Goal: Register for event/course

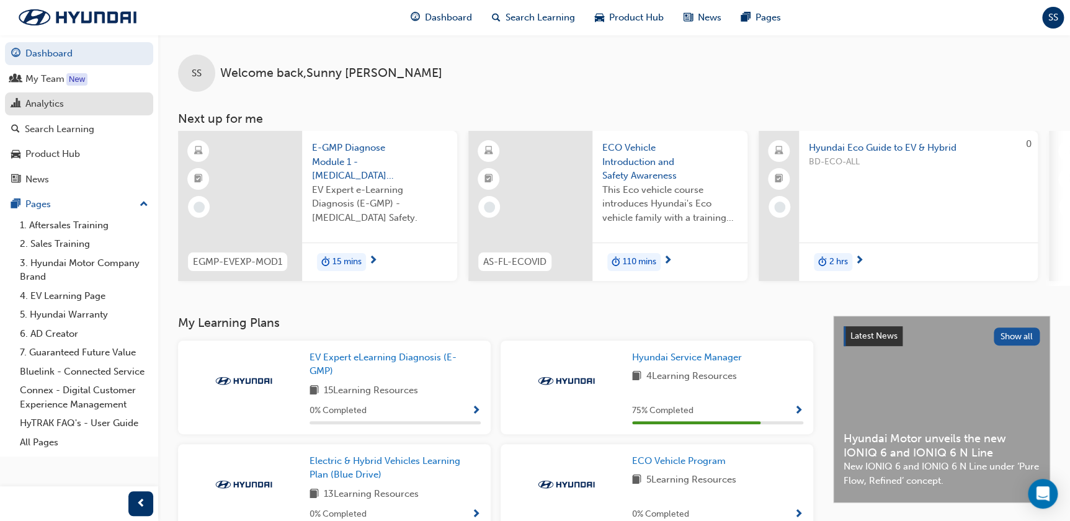
click at [67, 102] on div "Analytics" at bounding box center [79, 104] width 136 height 16
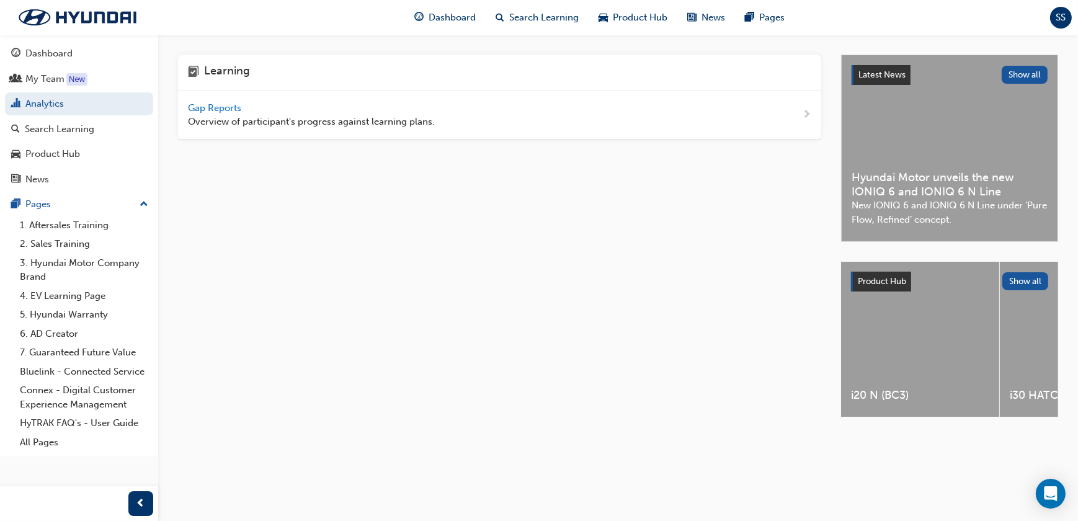
click at [208, 112] on span "Gap Reports" at bounding box center [216, 107] width 56 height 11
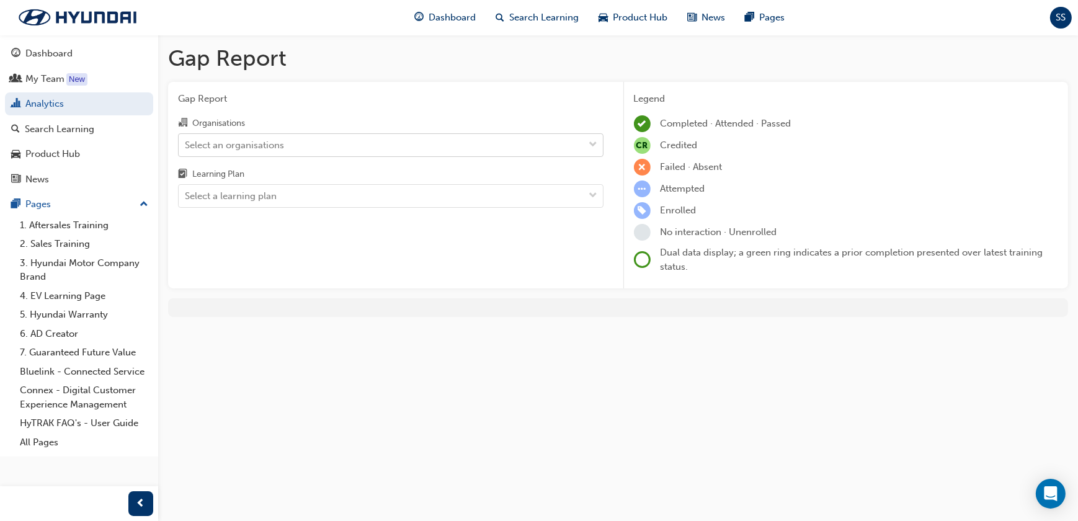
click at [266, 138] on div "Select an organisations" at bounding box center [234, 145] width 99 height 14
click at [186, 139] on input "Organisations Select an organisations" at bounding box center [185, 144] width 1 height 11
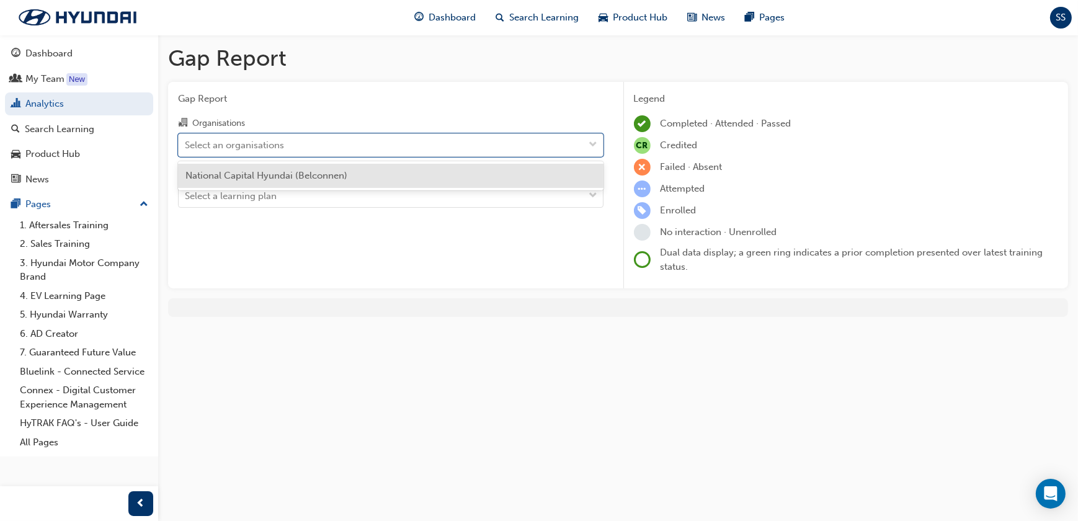
click at [260, 180] on span "National Capital Hyundai (Belconnen)" at bounding box center [266, 175] width 162 height 11
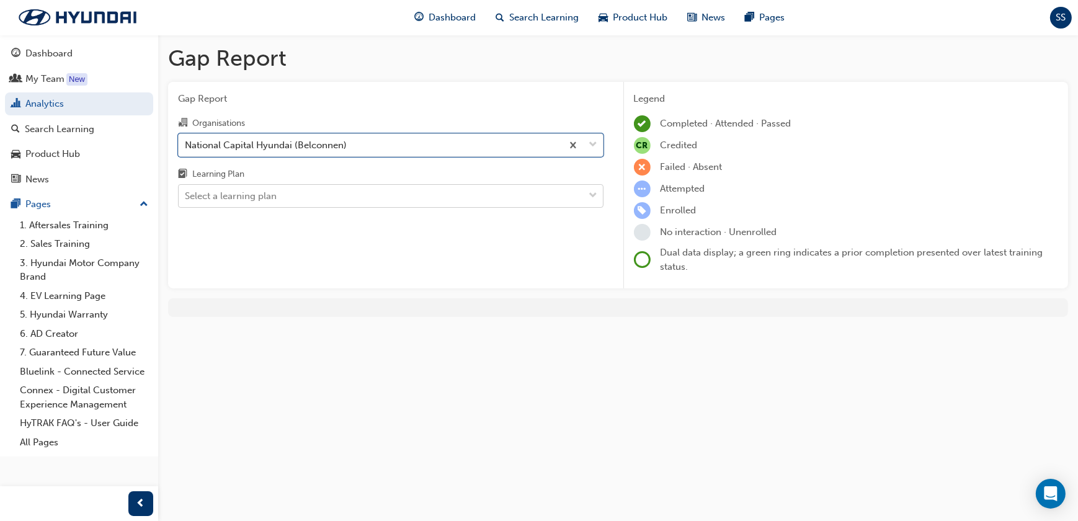
click at [254, 193] on div "Select a learning plan" at bounding box center [231, 196] width 92 height 14
click at [186, 193] on input "Learning Plan Select a learning plan" at bounding box center [185, 195] width 1 height 11
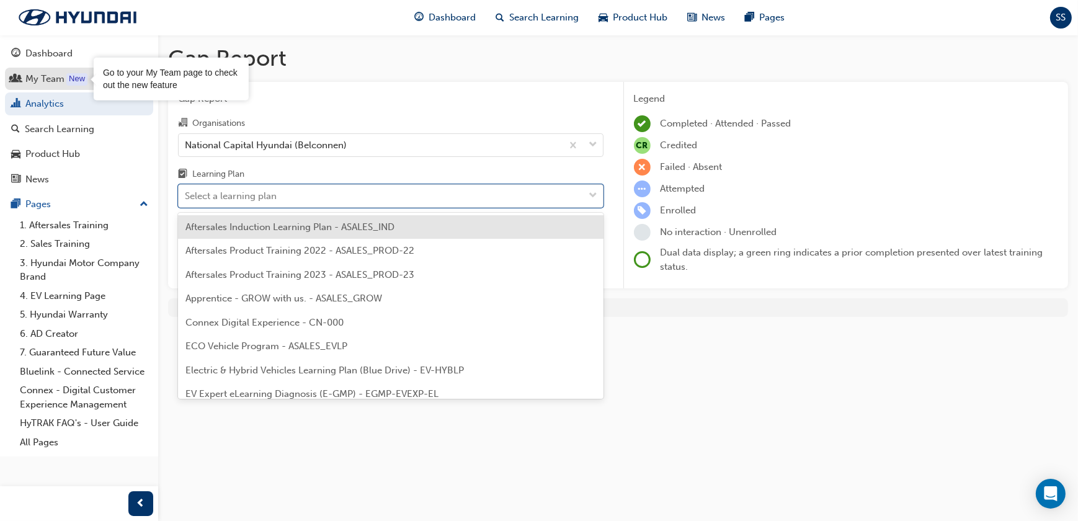
click at [64, 81] on div "My Team" at bounding box center [79, 79] width 136 height 16
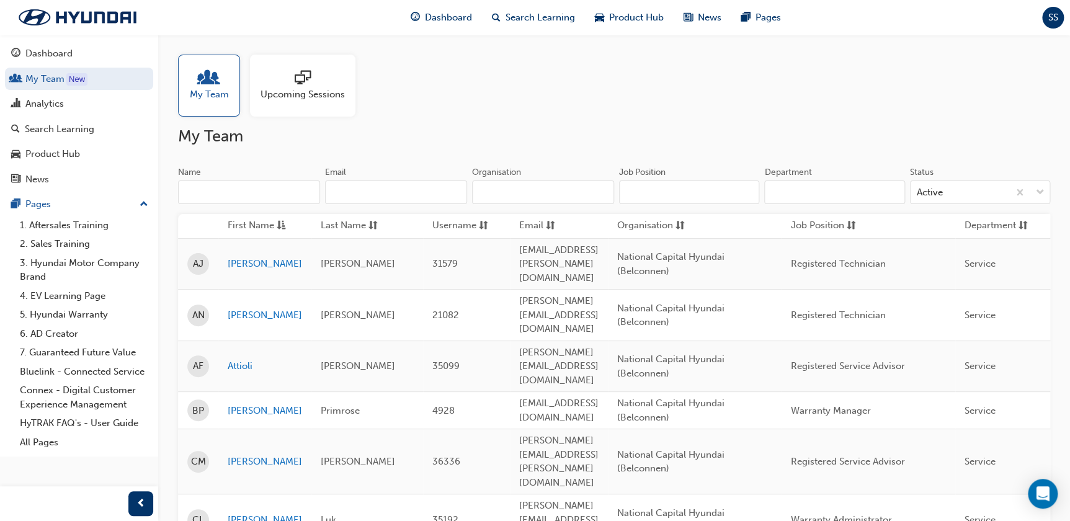
click at [287, 104] on div "Upcoming Sessions" at bounding box center [302, 86] width 105 height 62
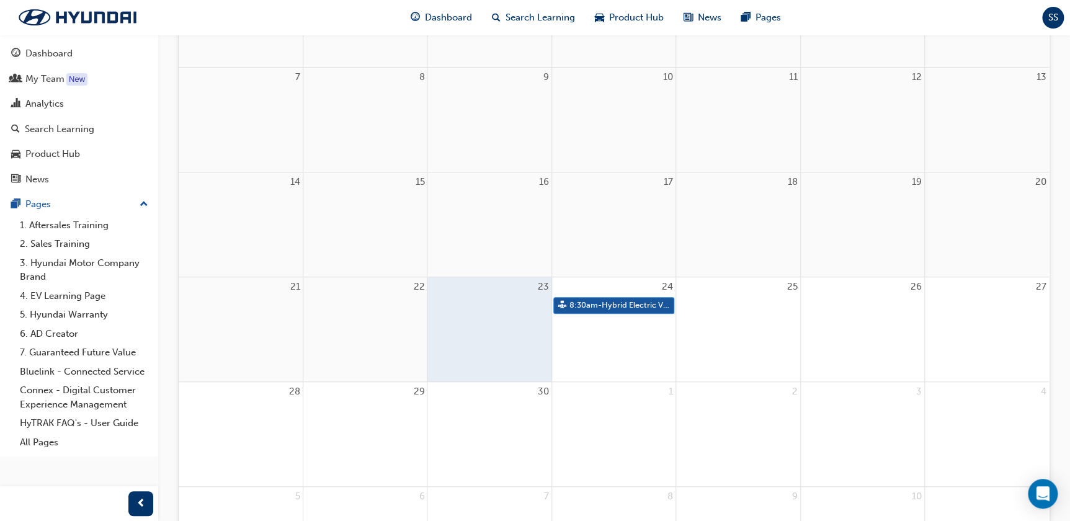
scroll to position [282, 0]
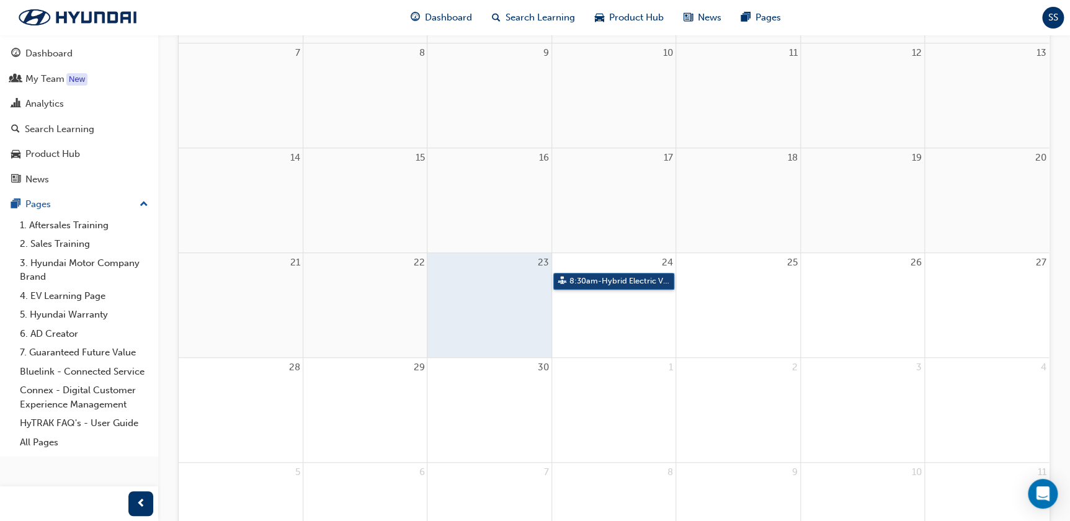
click at [624, 278] on link "8:30am - Hybrid Electric Vehicle (HEV) Technical Training" at bounding box center [613, 281] width 121 height 17
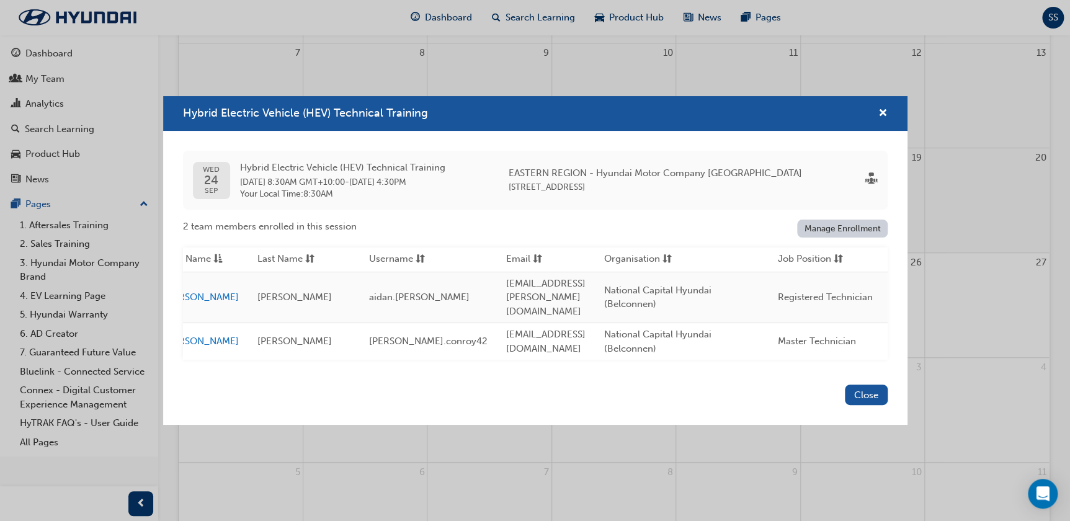
scroll to position [0, 0]
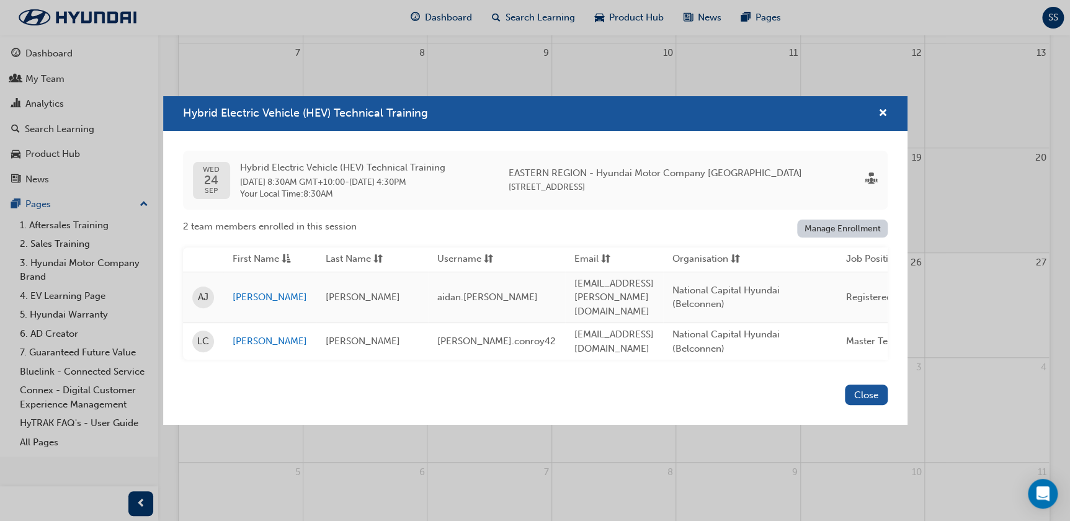
click at [822, 229] on link "Manage Enrollment" at bounding box center [842, 229] width 91 height 18
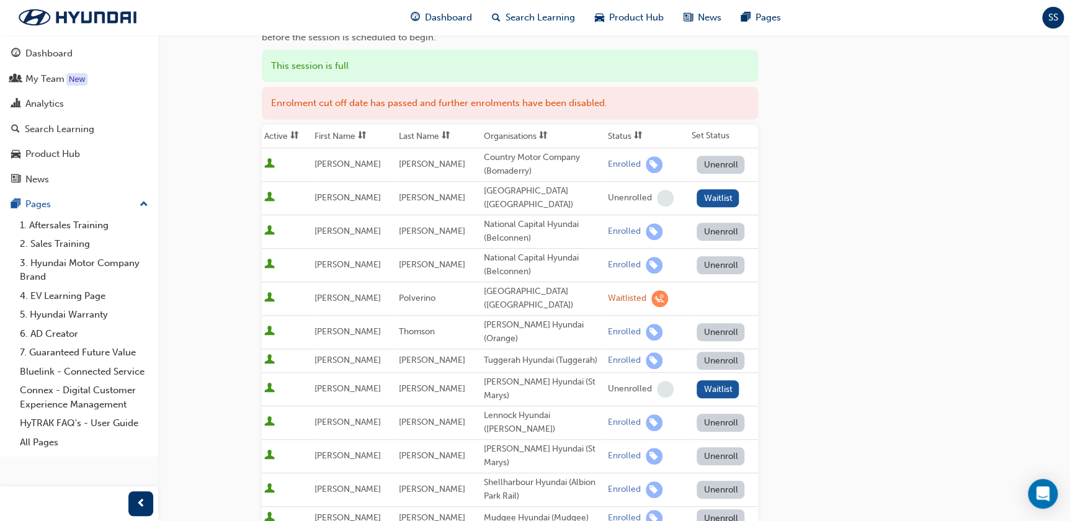
scroll to position [169, 0]
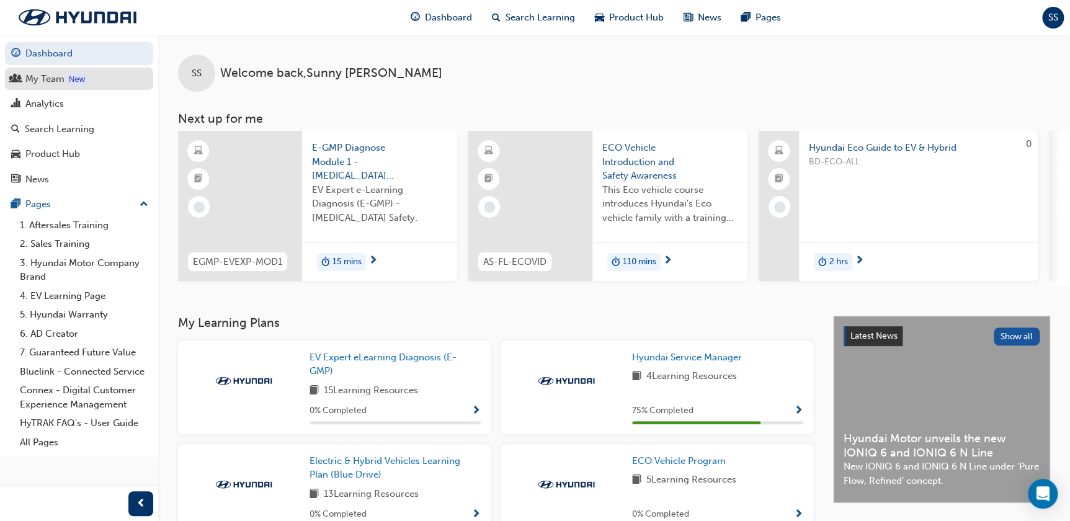
click at [63, 81] on div "My Team" at bounding box center [44, 79] width 39 height 14
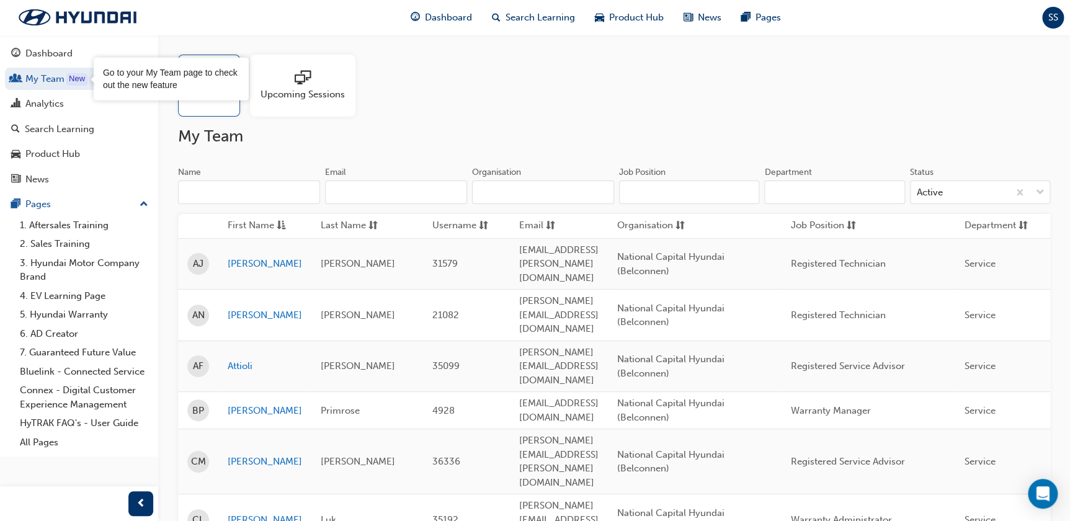
click at [291, 86] on div at bounding box center [302, 78] width 84 height 17
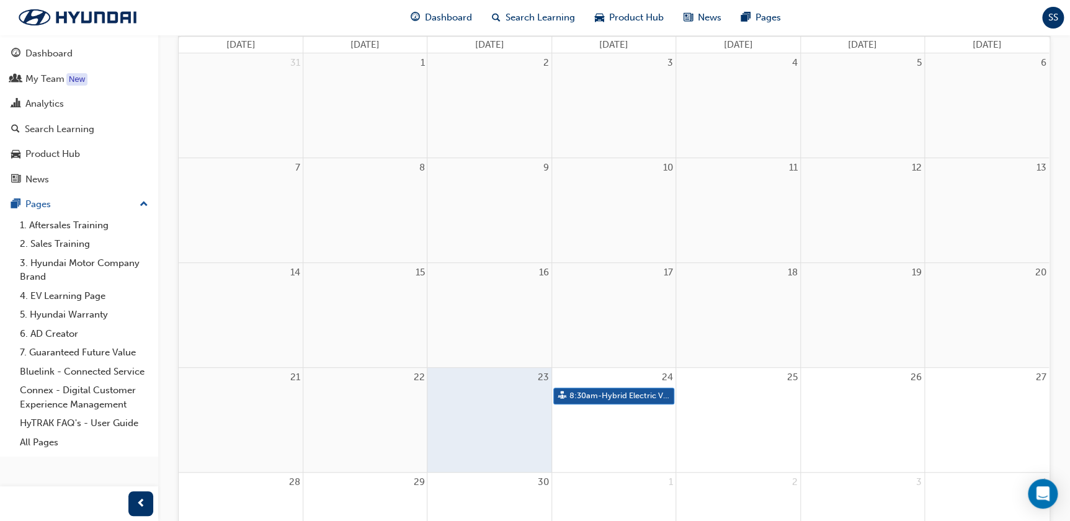
scroll to position [169, 0]
click at [617, 396] on link "8:30am - Hybrid Electric Vehicle (HEV) Technical Training" at bounding box center [613, 394] width 121 height 17
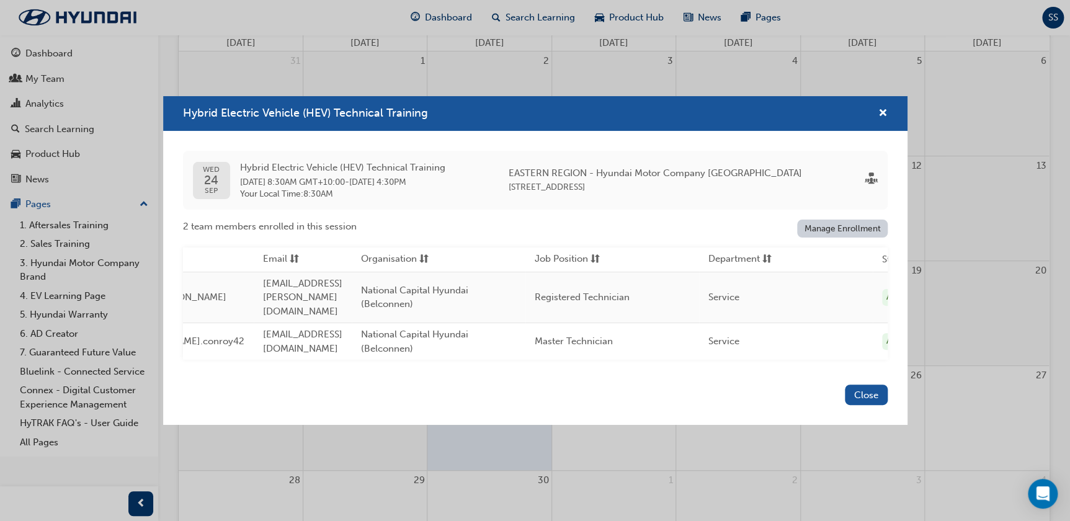
scroll to position [0, 329]
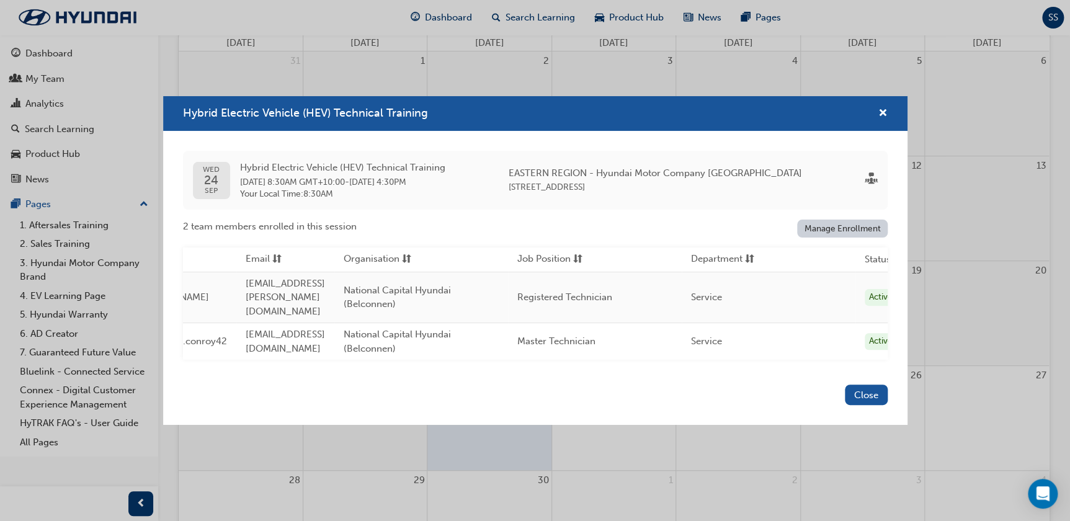
click at [837, 231] on link "Manage Enrollment" at bounding box center [842, 229] width 91 height 18
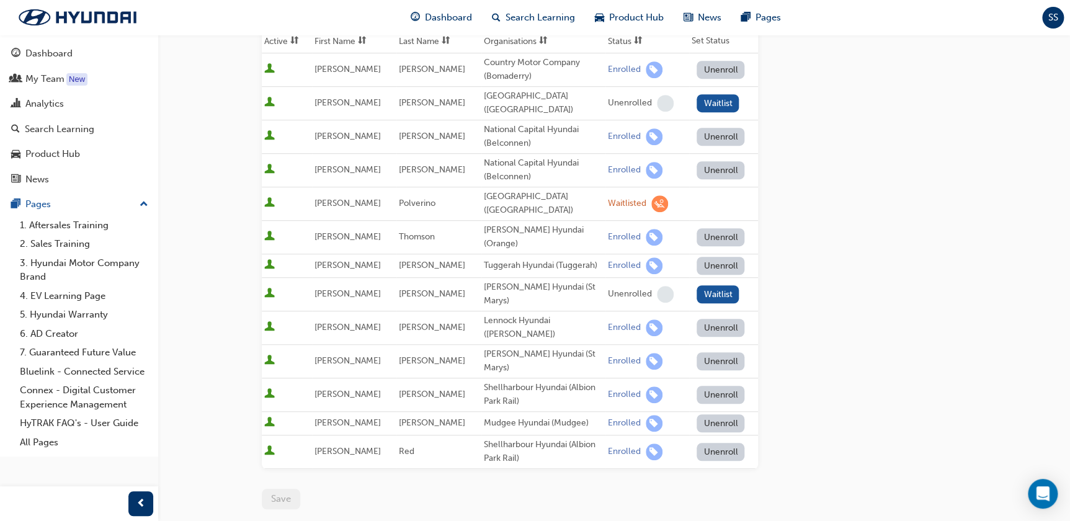
scroll to position [169, 0]
